Goal: Task Accomplishment & Management: Use online tool/utility

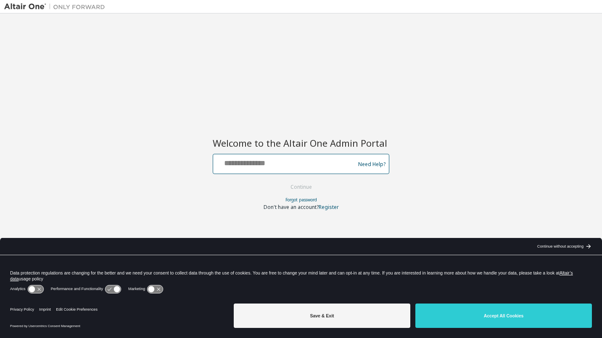
click at [288, 163] on input "text" at bounding box center [284, 162] width 137 height 12
type input "**********"
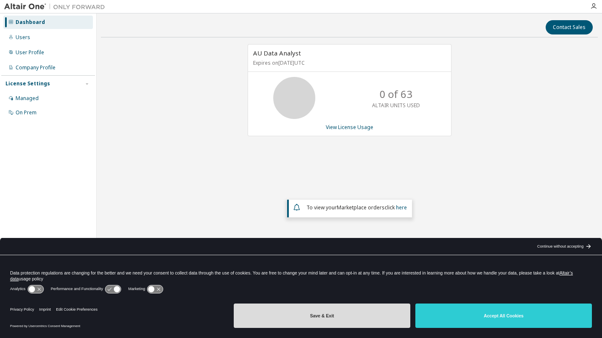
click at [332, 323] on button "Save & Exit" at bounding box center [322, 315] width 176 height 24
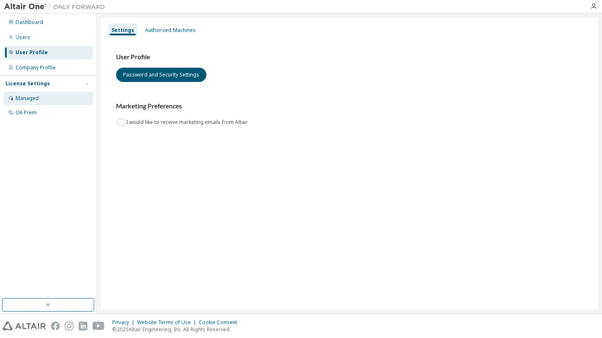
click at [44, 100] on div "Managed" at bounding box center [48, 98] width 90 height 13
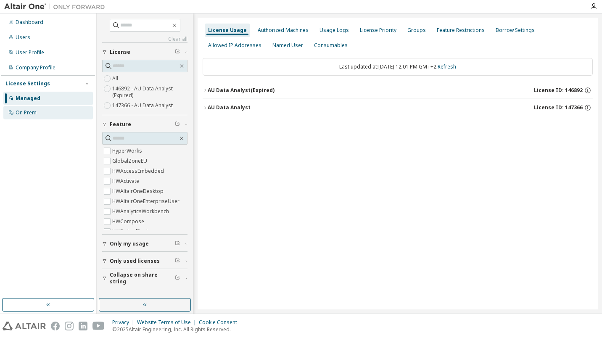
click at [41, 115] on div "On Prem" at bounding box center [48, 112] width 90 height 13
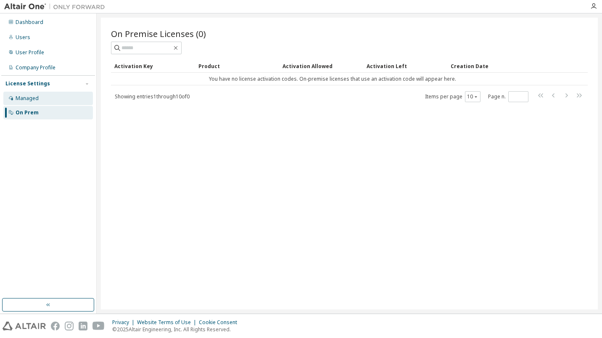
click at [47, 100] on div "Managed" at bounding box center [48, 98] width 90 height 13
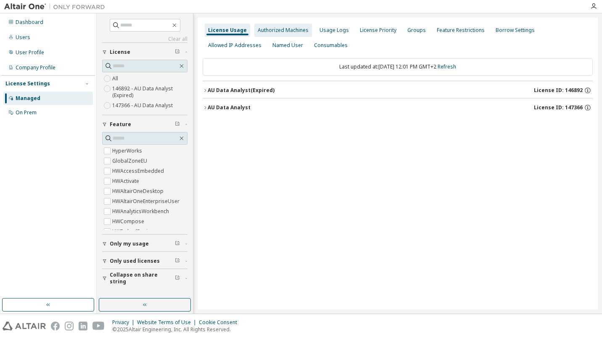
click at [290, 33] on div "Authorized Machines" at bounding box center [283, 30] width 51 height 7
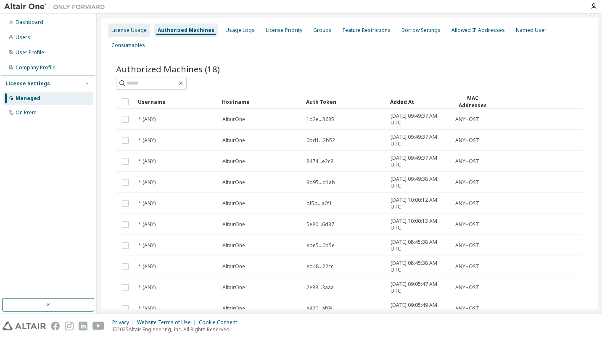
click at [139, 32] on div "License Usage" at bounding box center [128, 30] width 35 height 7
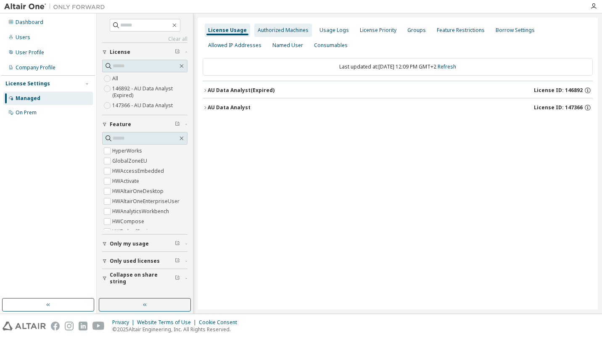
click at [272, 29] on div "Authorized Machines" at bounding box center [283, 30] width 51 height 7
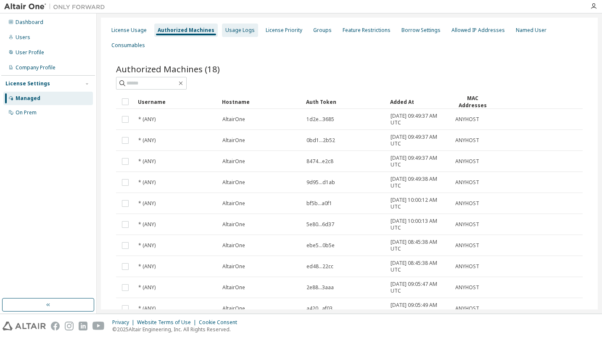
click at [226, 32] on div "Usage Logs" at bounding box center [239, 30] width 29 height 7
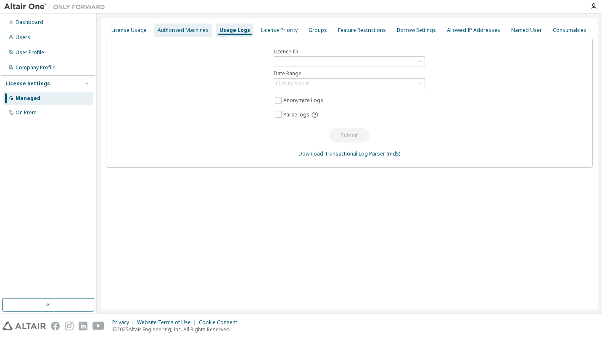
click at [193, 32] on div "Authorized Machines" at bounding box center [183, 30] width 51 height 7
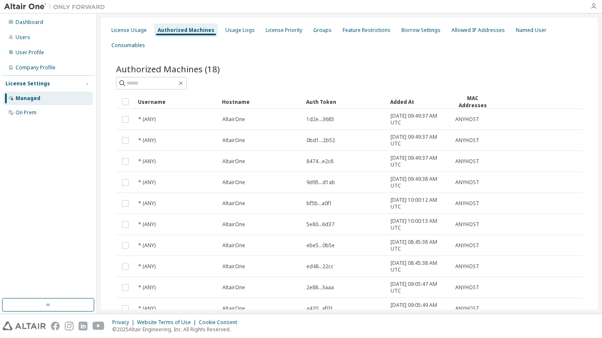
click at [594, 8] on icon "button" at bounding box center [593, 6] width 7 height 7
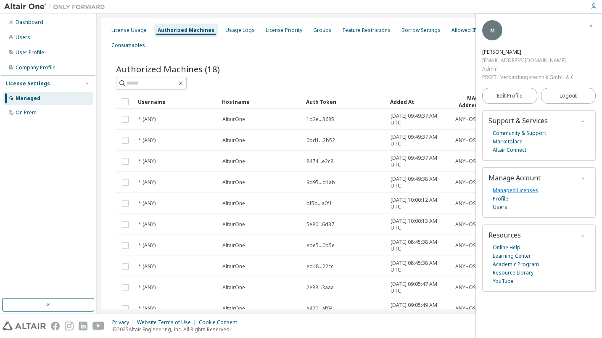
click at [520, 190] on link "Managed Licenses" at bounding box center [515, 190] width 45 height 8
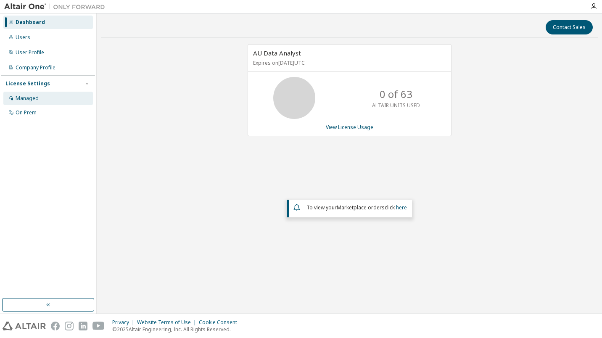
click at [28, 97] on div "Managed" at bounding box center [27, 98] width 23 height 7
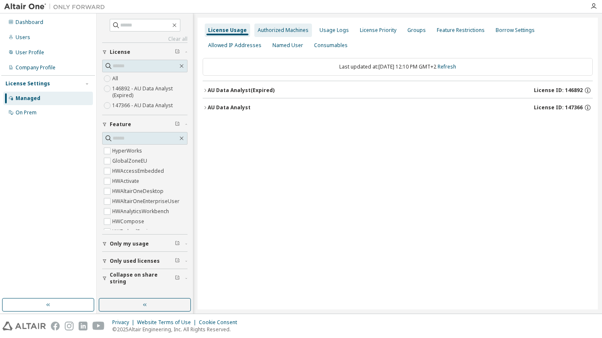
click at [275, 35] on div "Authorized Machines" at bounding box center [283, 30] width 58 height 13
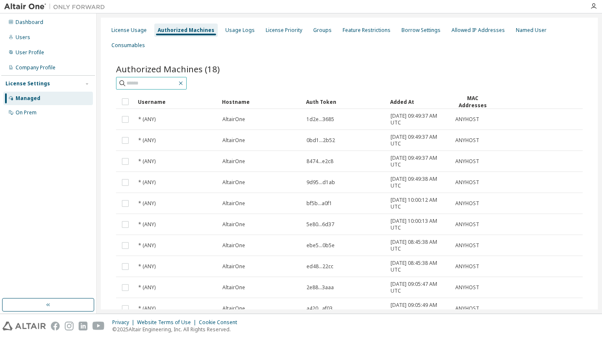
click at [183, 82] on icon "button" at bounding box center [181, 84] width 4 height 4
click at [171, 79] on input "text" at bounding box center [151, 83] width 50 height 8
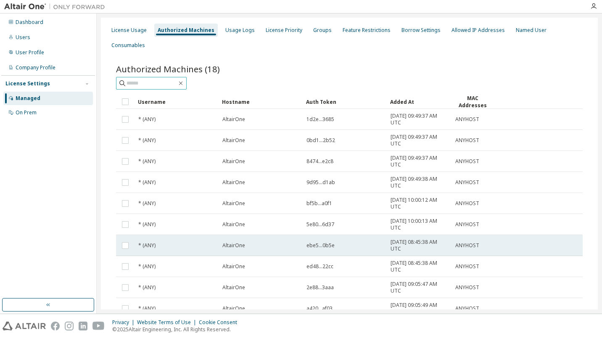
scroll to position [38, 0]
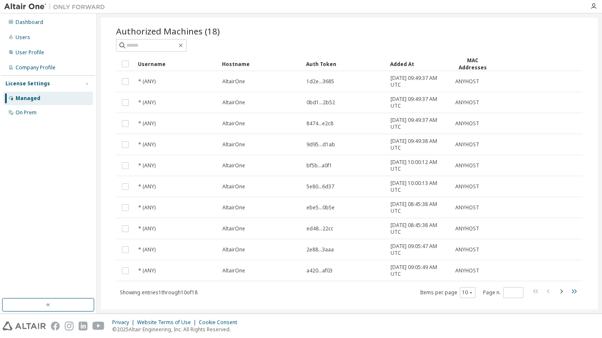
click at [572, 289] on icon "button" at bounding box center [574, 291] width 5 height 4
type input "*"
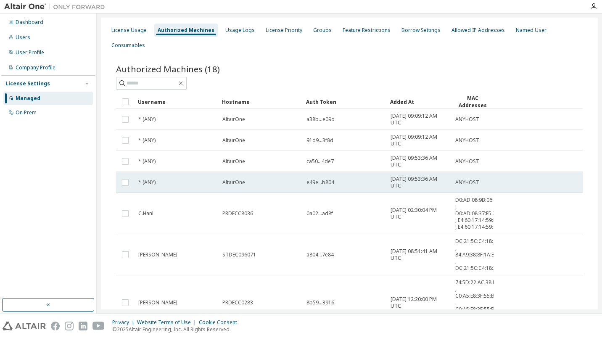
scroll to position [103, 0]
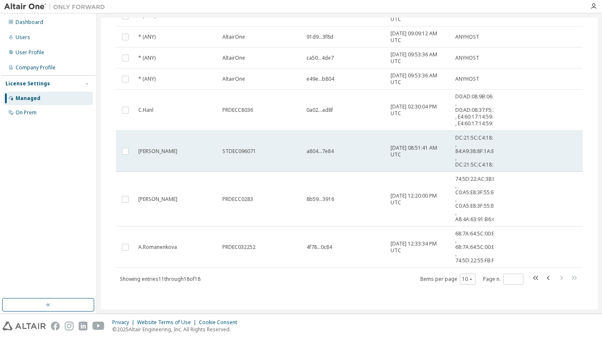
click at [322, 150] on span "a804...7e84" at bounding box center [319, 151] width 27 height 7
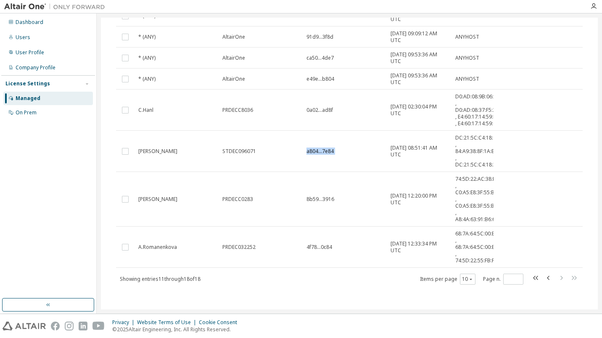
click at [322, 150] on span "a804...7e84" at bounding box center [319, 151] width 27 height 7
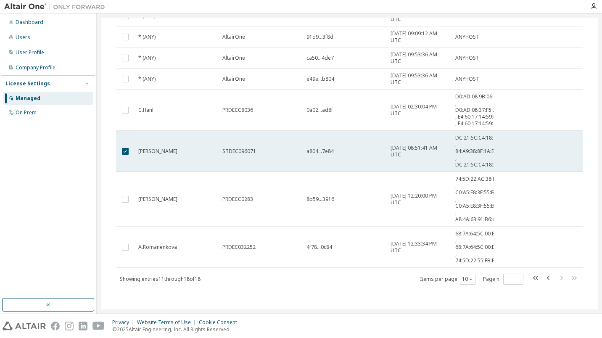
scroll to position [91, 0]
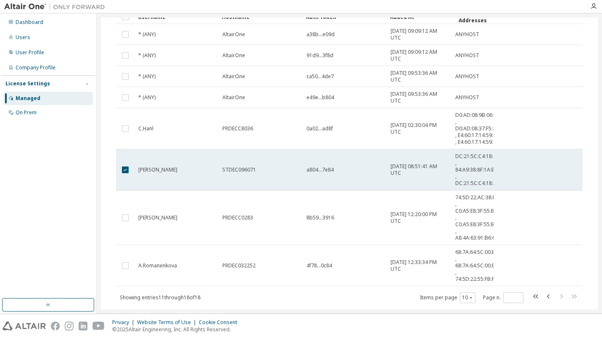
click at [234, 167] on span "STDEC096071" at bounding box center [239, 169] width 34 height 7
click at [314, 167] on span "a804...7e84" at bounding box center [319, 169] width 27 height 7
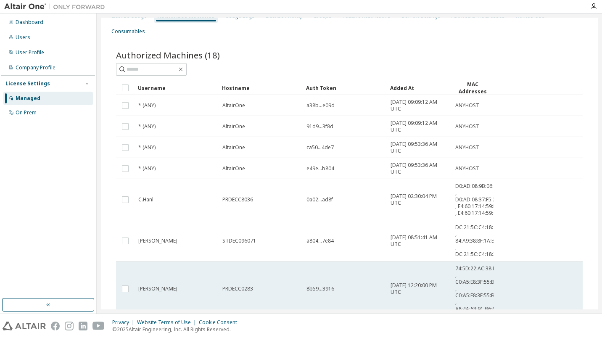
scroll to position [0, 0]
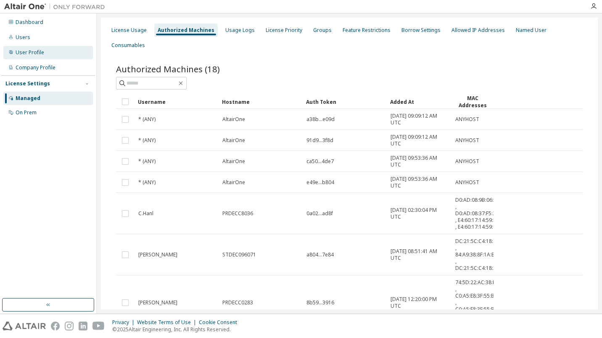
click at [41, 58] on div "User Profile" at bounding box center [48, 52] width 90 height 13
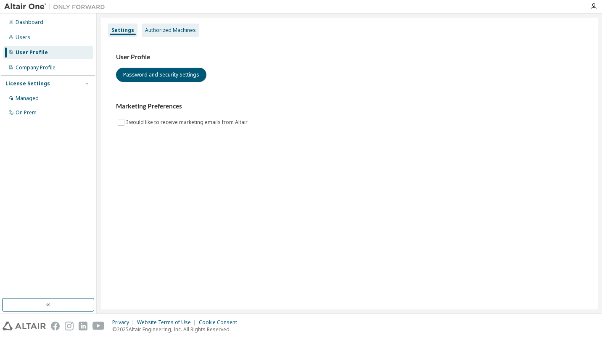
click at [170, 30] on div "Authorized Machines" at bounding box center [170, 30] width 51 height 7
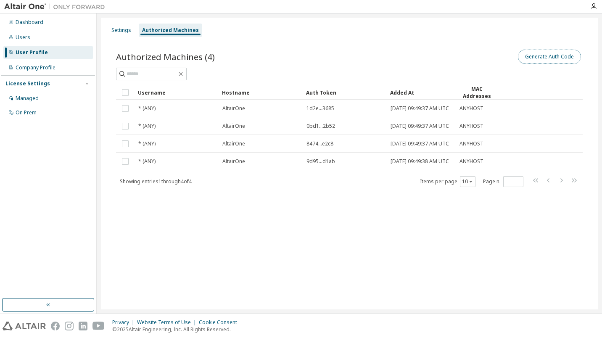
click at [545, 58] on button "Generate Auth Code" at bounding box center [549, 57] width 63 height 14
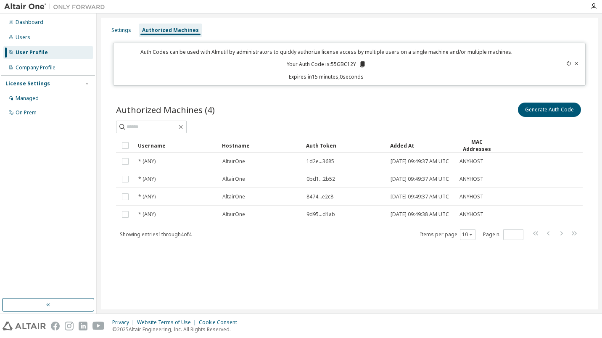
click at [345, 64] on p "Your Auth Code is: 55GBC12Y" at bounding box center [326, 65] width 79 height 8
copy p "55GBC12Y"
